Goal: Navigation & Orientation: Find specific page/section

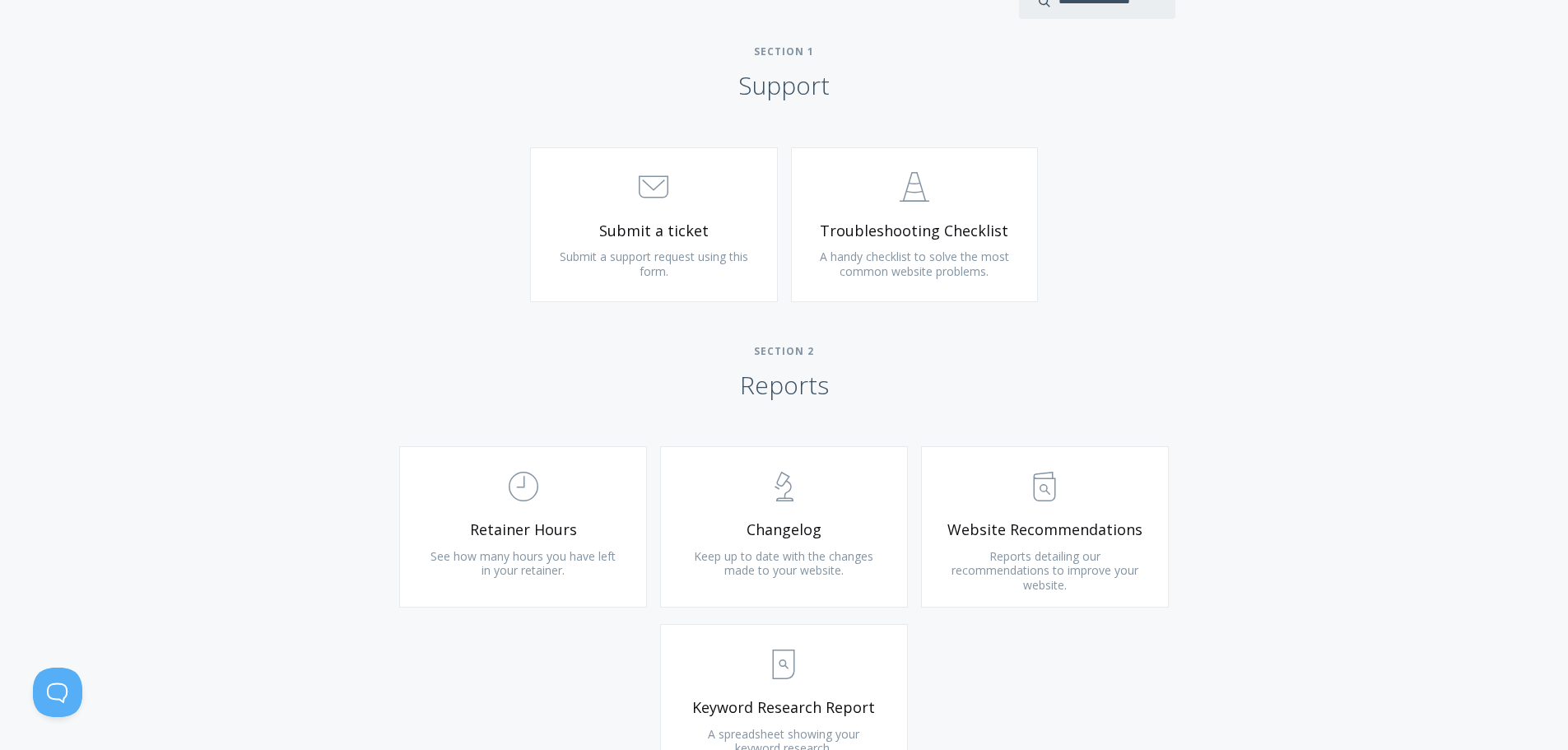
scroll to position [905, 0]
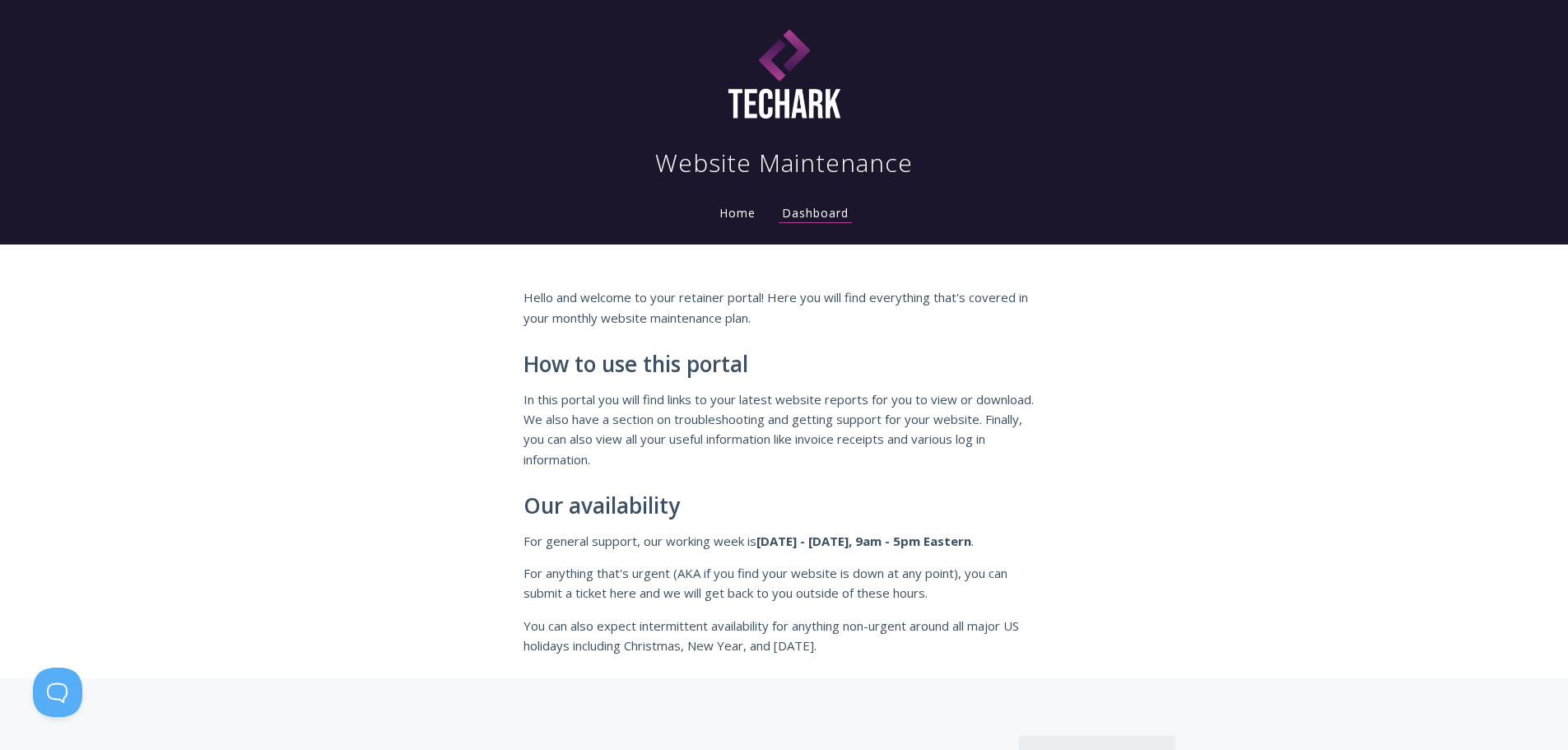
click at [735, 207] on link "Home" at bounding box center [737, 213] width 42 height 16
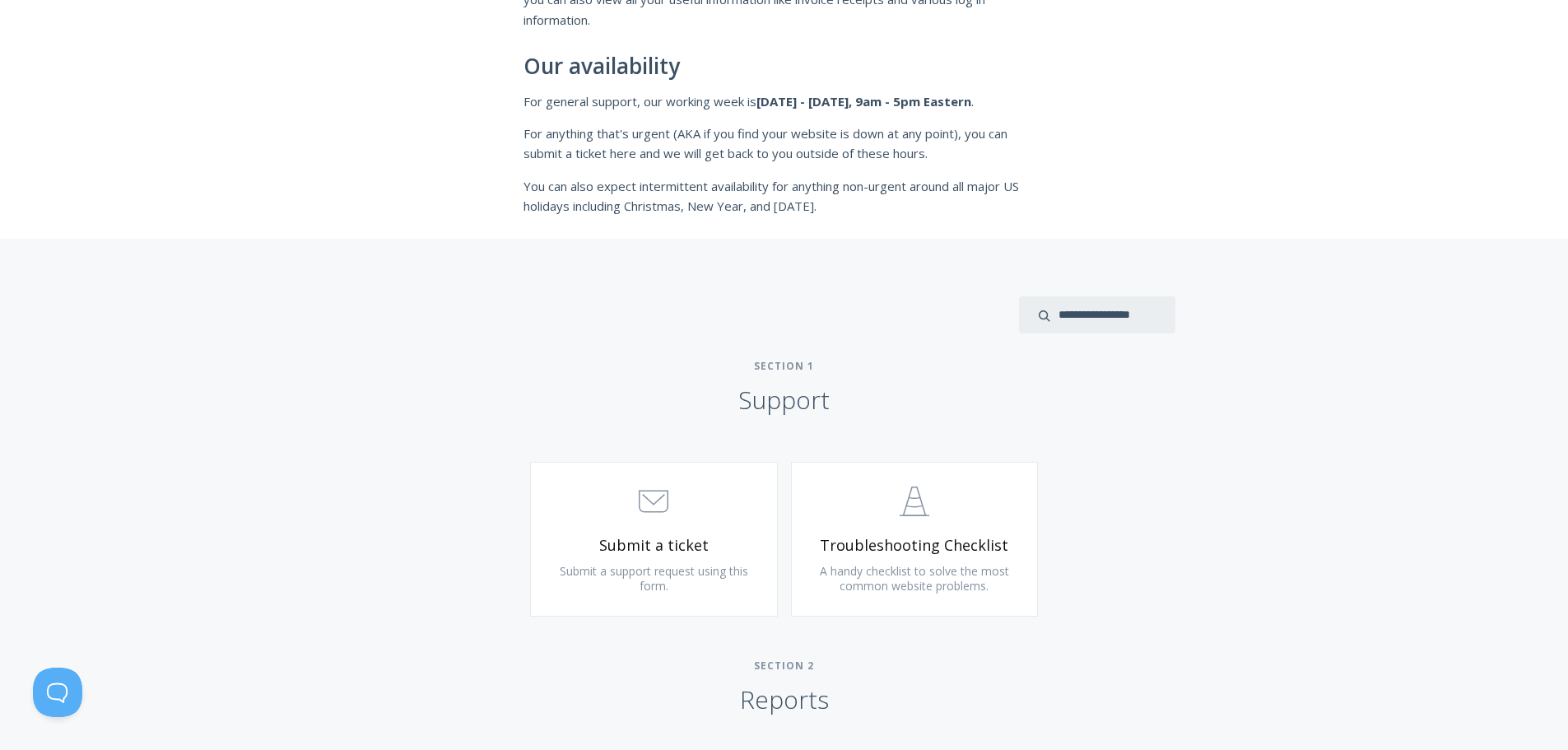
scroll to position [110, 0]
